Goal: Navigation & Orientation: Find specific page/section

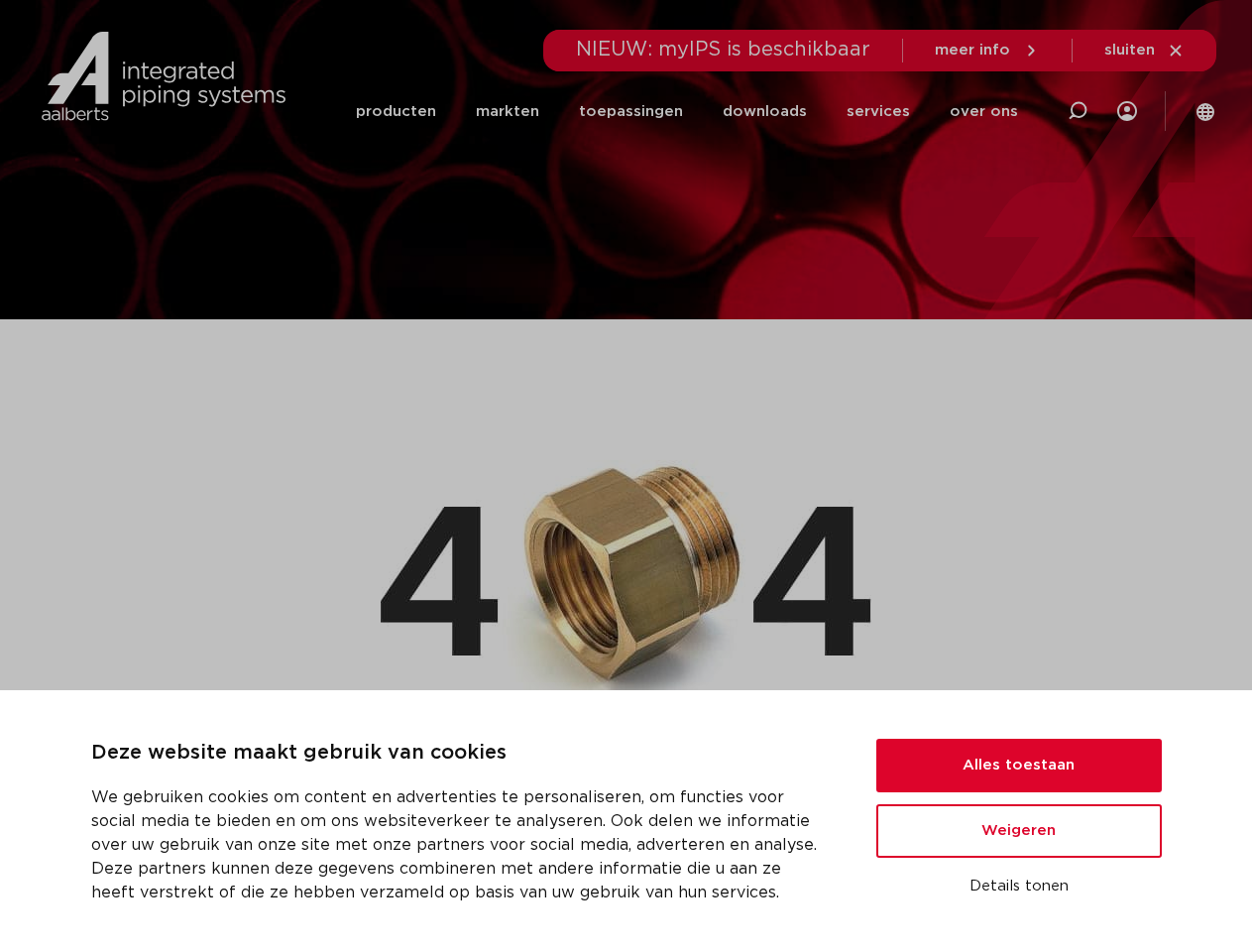
click at [625, 476] on img at bounding box center [626, 568] width 491 height 312
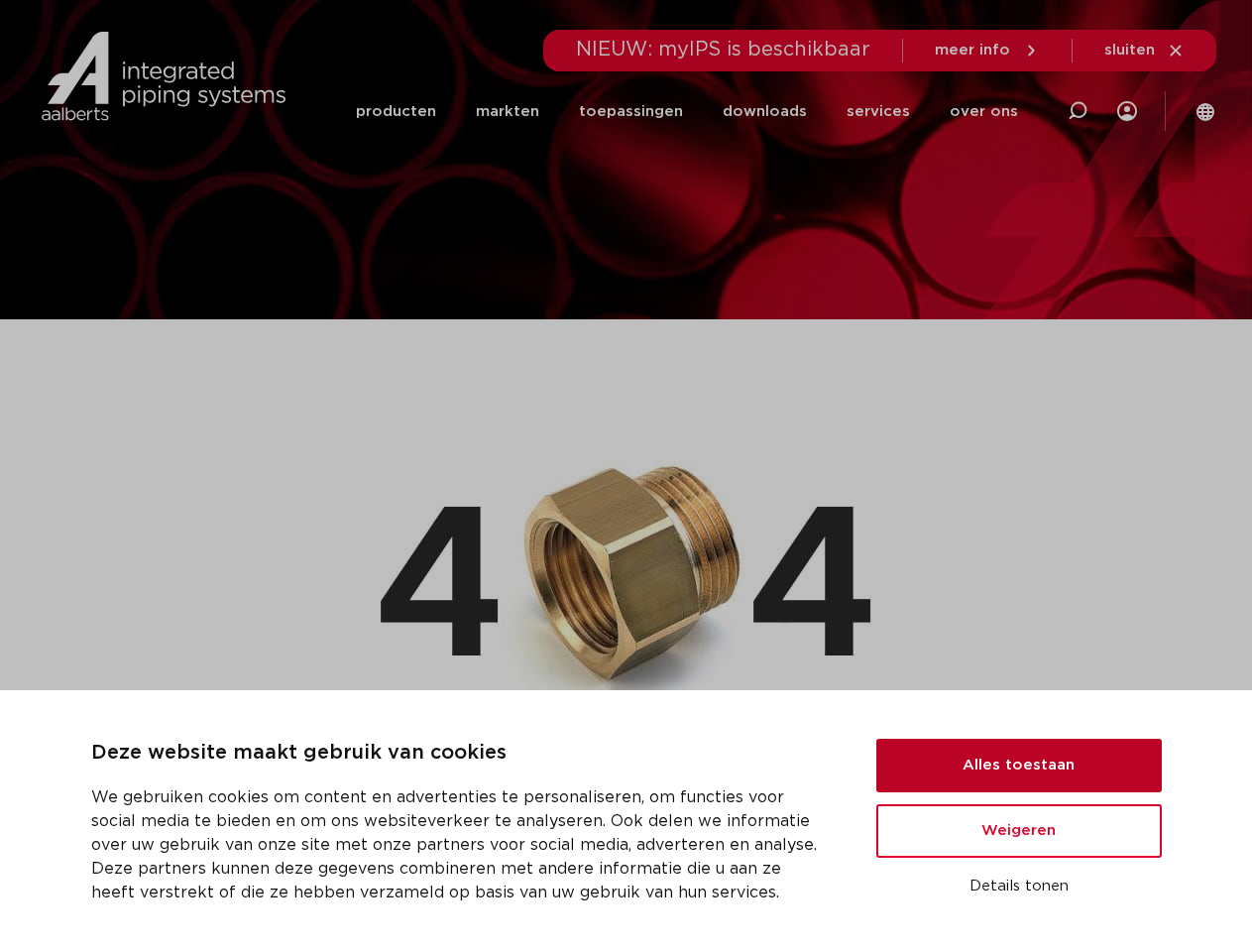
click at [1019, 765] on button "Alles toestaan" at bounding box center [1018, 765] width 285 height 54
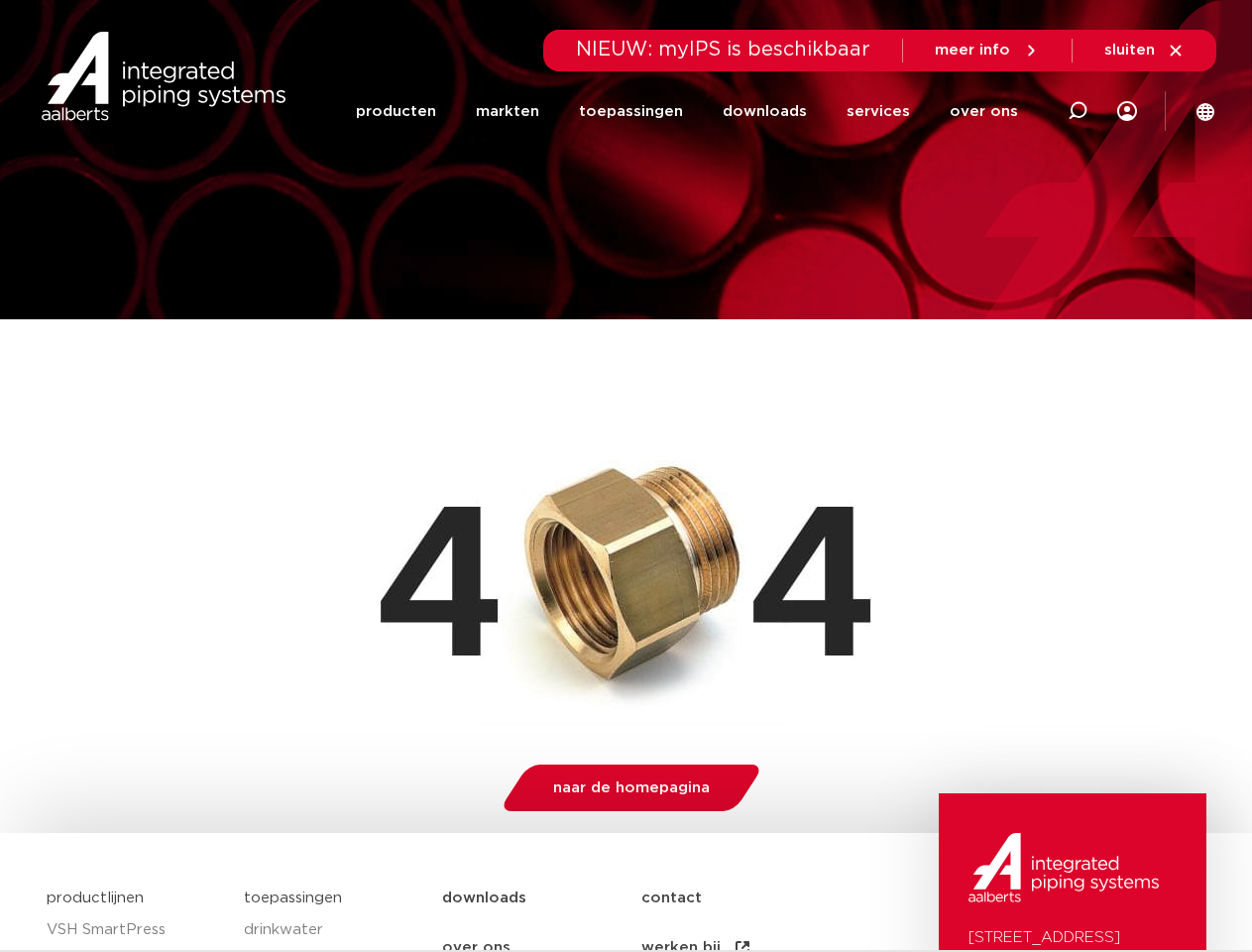
click at [1019, 886] on img at bounding box center [1063, 867] width 190 height 69
click at [697, 111] on li "toepassingen" at bounding box center [631, 111] width 144 height 80
click at [1077, 111] on icon at bounding box center [1078, 111] width 24 height 24
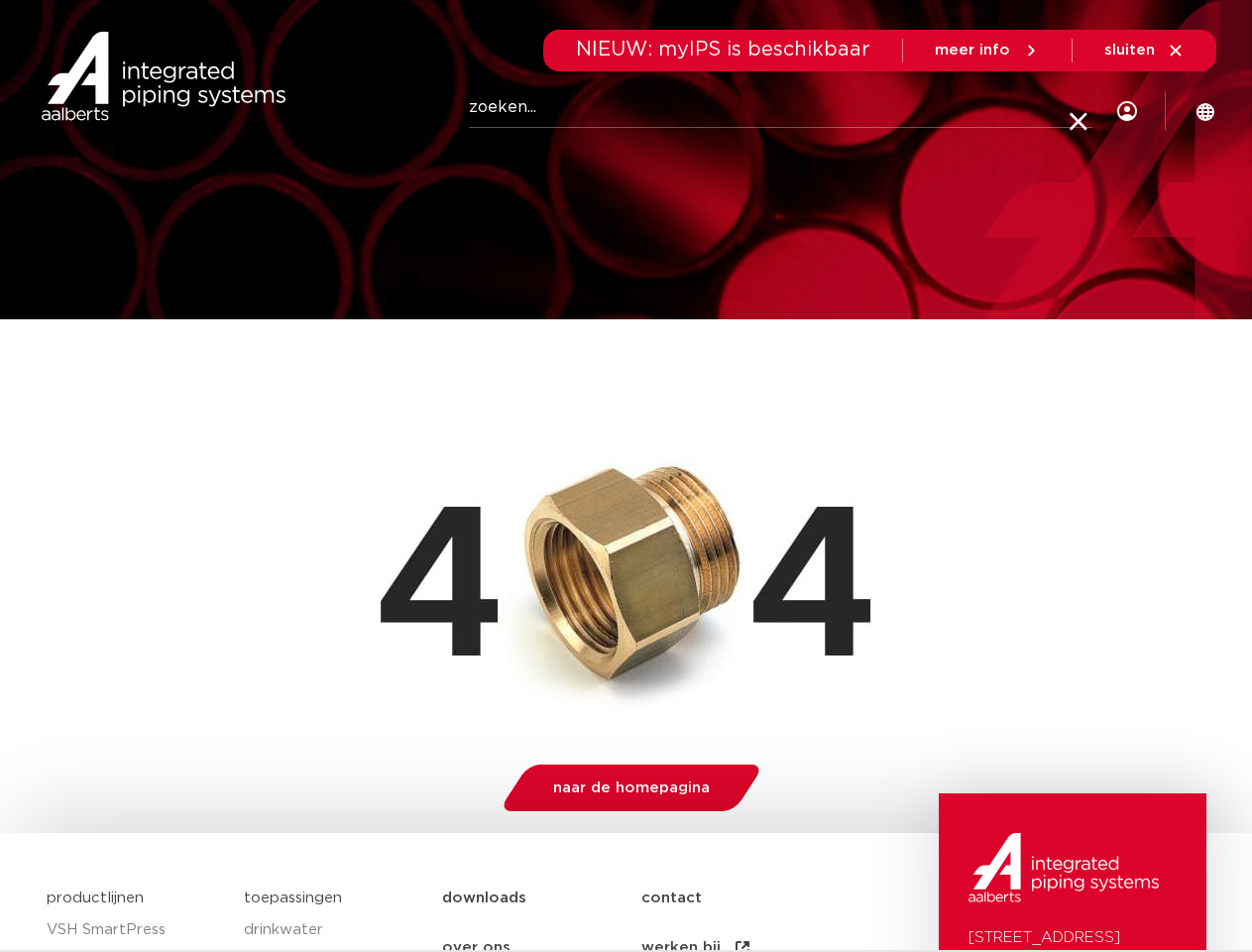
click at [1145, 51] on span "sluiten" at bounding box center [1129, 50] width 51 height 15
